Goal: Task Accomplishment & Management: Complete application form

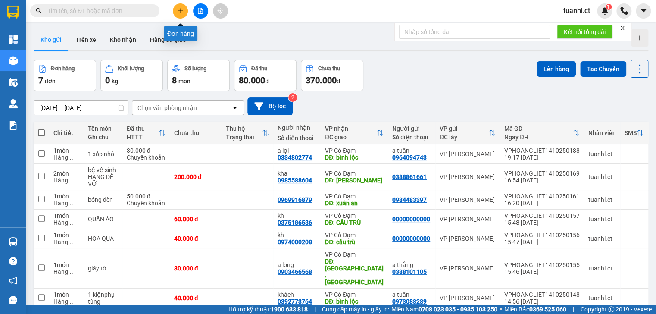
click at [177, 9] on button at bounding box center [180, 10] width 15 height 15
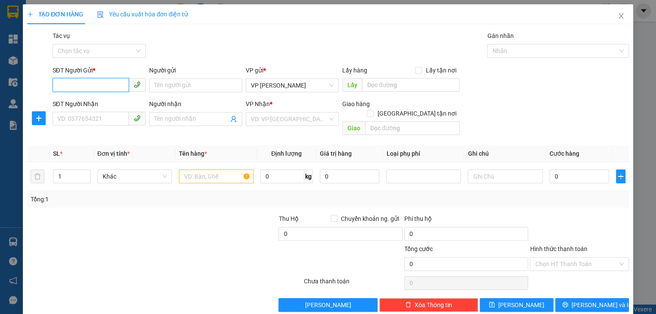
click at [98, 83] on input "SĐT Người Gửi *" at bounding box center [91, 85] width 76 height 14
click at [97, 94] on div "SĐT Người Gửi * 0981079071" at bounding box center [99, 81] width 93 height 30
click at [76, 84] on input "0981079071" at bounding box center [91, 85] width 76 height 14
click at [78, 83] on input "098109071" at bounding box center [91, 85] width 76 height 14
type input "0981097071"
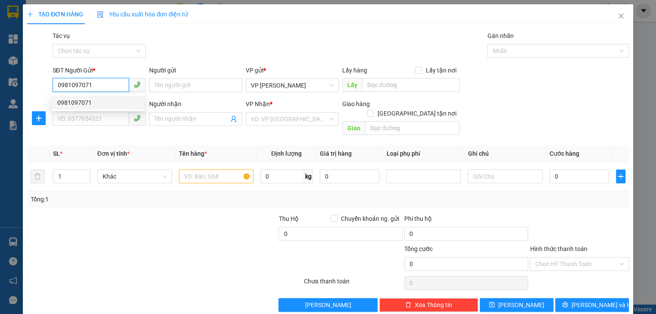
click at [83, 101] on div "0981097071" at bounding box center [98, 102] width 82 height 9
type input "0386331299"
type input "cổ đạm"
type input "30.000"
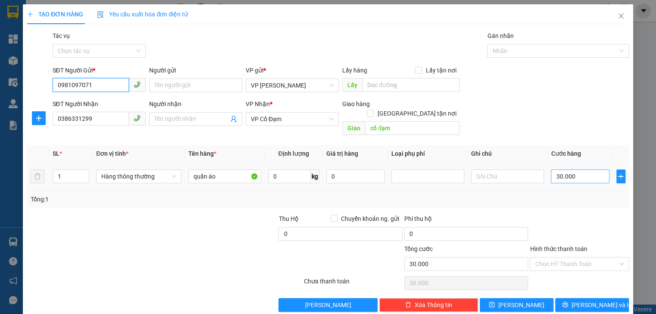
type input "0981097071"
click at [582, 169] on input "30.000" at bounding box center [580, 176] width 58 height 14
type input "0"
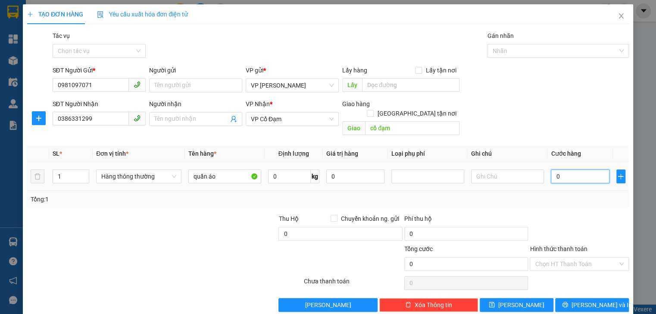
click at [551, 169] on input "0" at bounding box center [580, 176] width 58 height 14
type input "60"
type input "60.000"
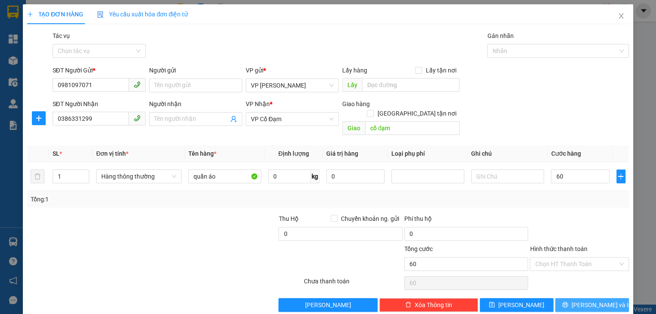
type input "60.000"
click at [586, 300] on span "Lưu và In" at bounding box center [602, 304] width 60 height 9
